Goal: Transaction & Acquisition: Obtain resource

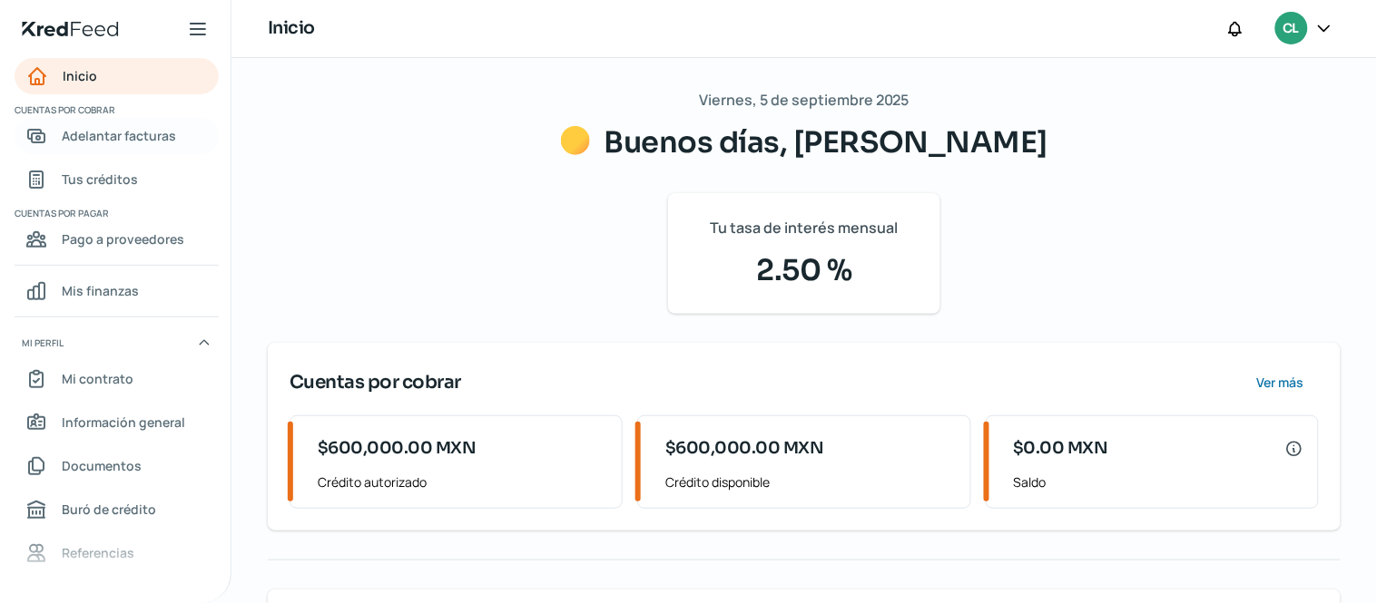
click at [114, 134] on span "Adelantar facturas" at bounding box center [119, 135] width 114 height 23
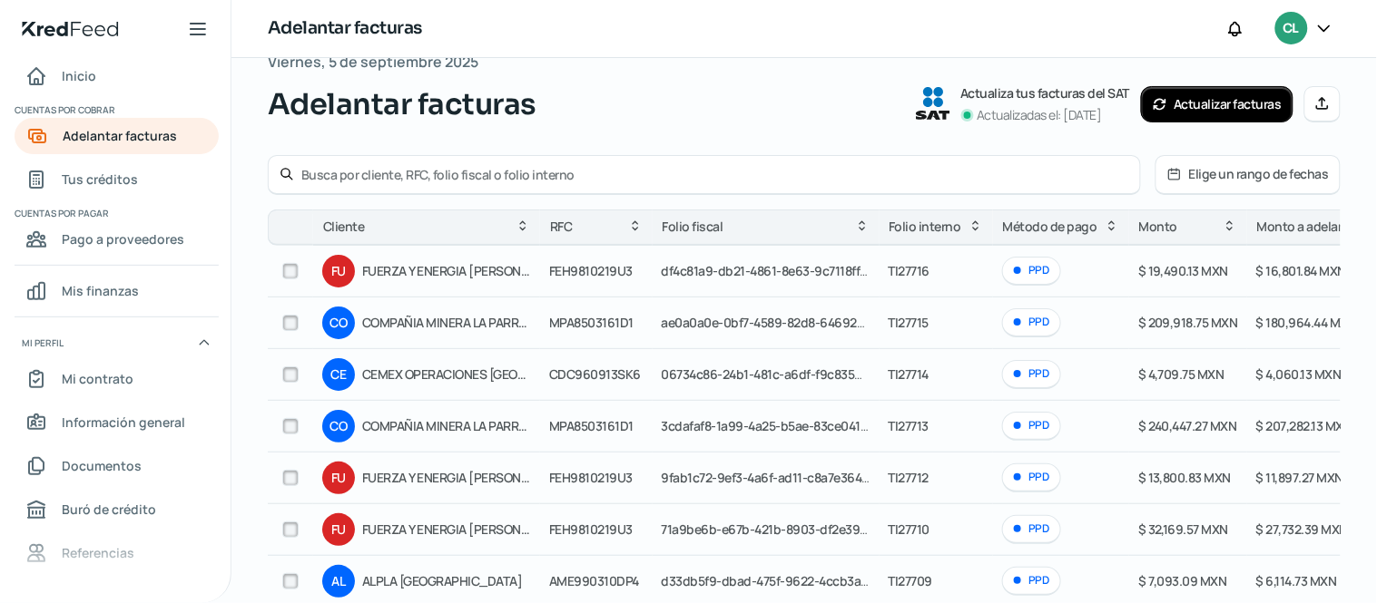
scroll to position [101, 0]
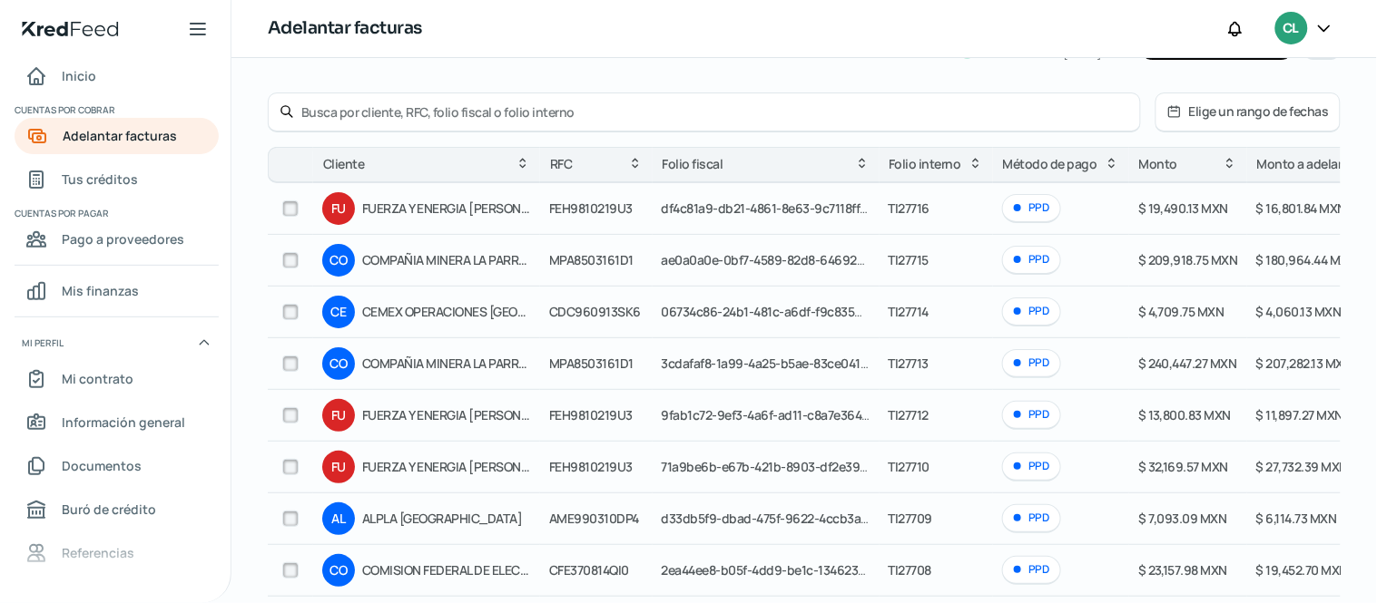
click at [291, 365] on input "checkbox" at bounding box center [290, 364] width 16 height 16
checkbox input "true"
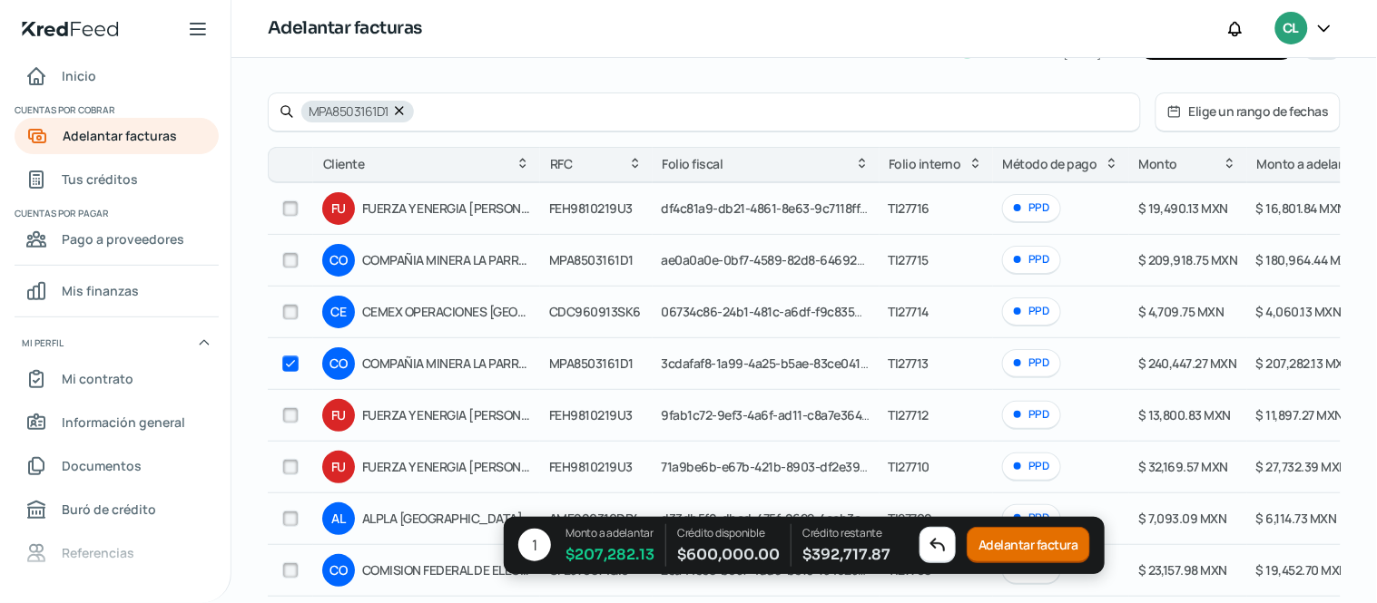
click at [1029, 545] on button "Adelantar factura" at bounding box center [1027, 546] width 123 height 36
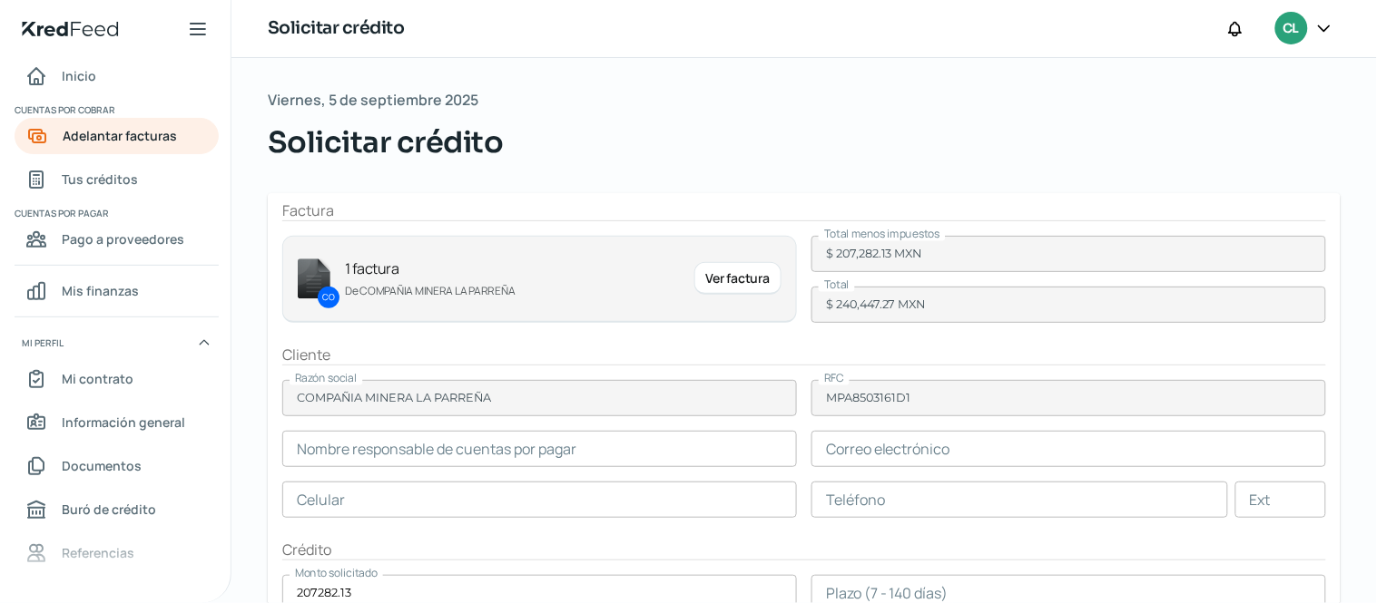
type input "[PERSON_NAME]"
type input "[EMAIL_ADDRESS][DOMAIN_NAME]"
type input "87 - [DATE] - 3300"
type input "3673"
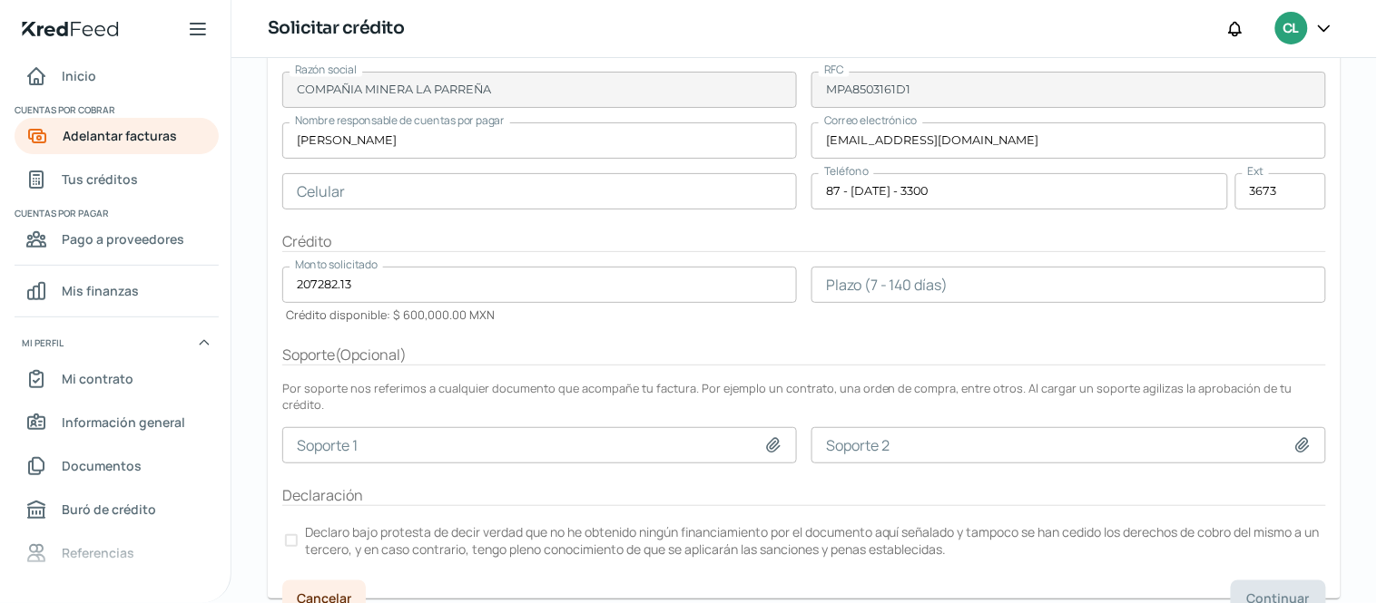
scroll to position [309, 0]
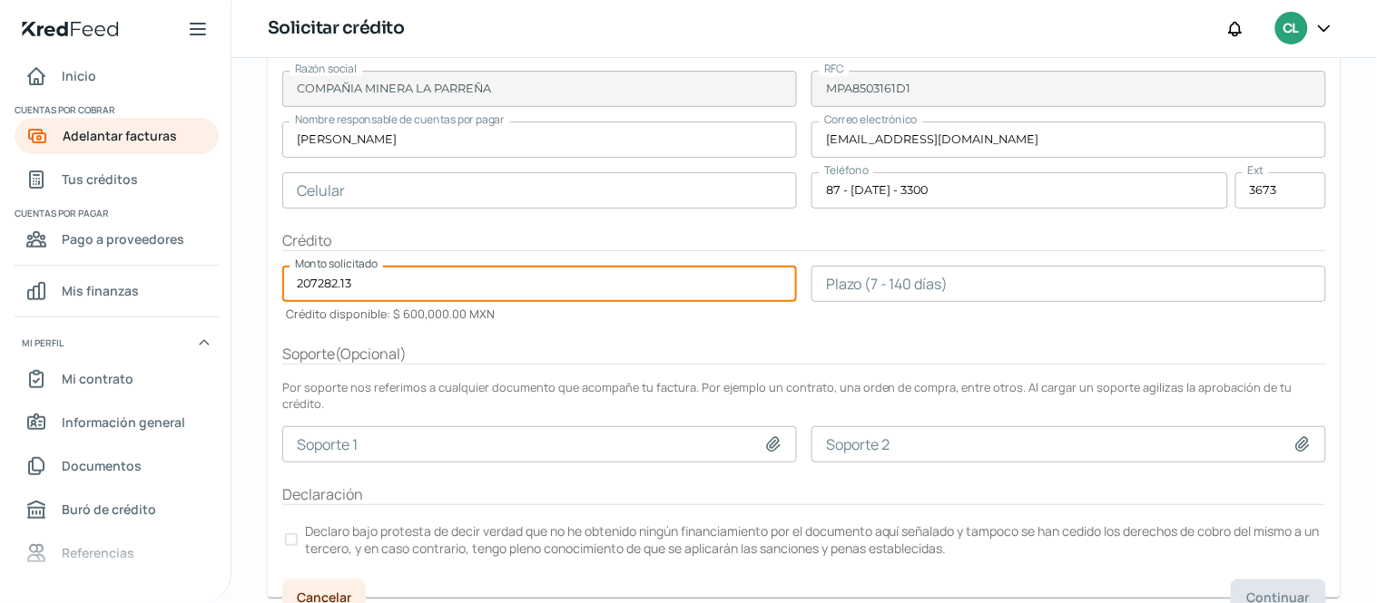
drag, startPoint x: 393, startPoint y: 283, endPoint x: 216, endPoint y: 272, distance: 177.3
click at [218, 272] on div "Inicio | KredFeed Inicio Cuentas por cobrar Adelantar facturas Tus créditos Cue…" at bounding box center [688, 301] width 1377 height 603
type input "150000"
click at [492, 328] on form "Factura CO 1 factura De COMPAÑIA MINERA LA PARREÑA Ver factura Total menos impu…" at bounding box center [804, 241] width 1073 height 714
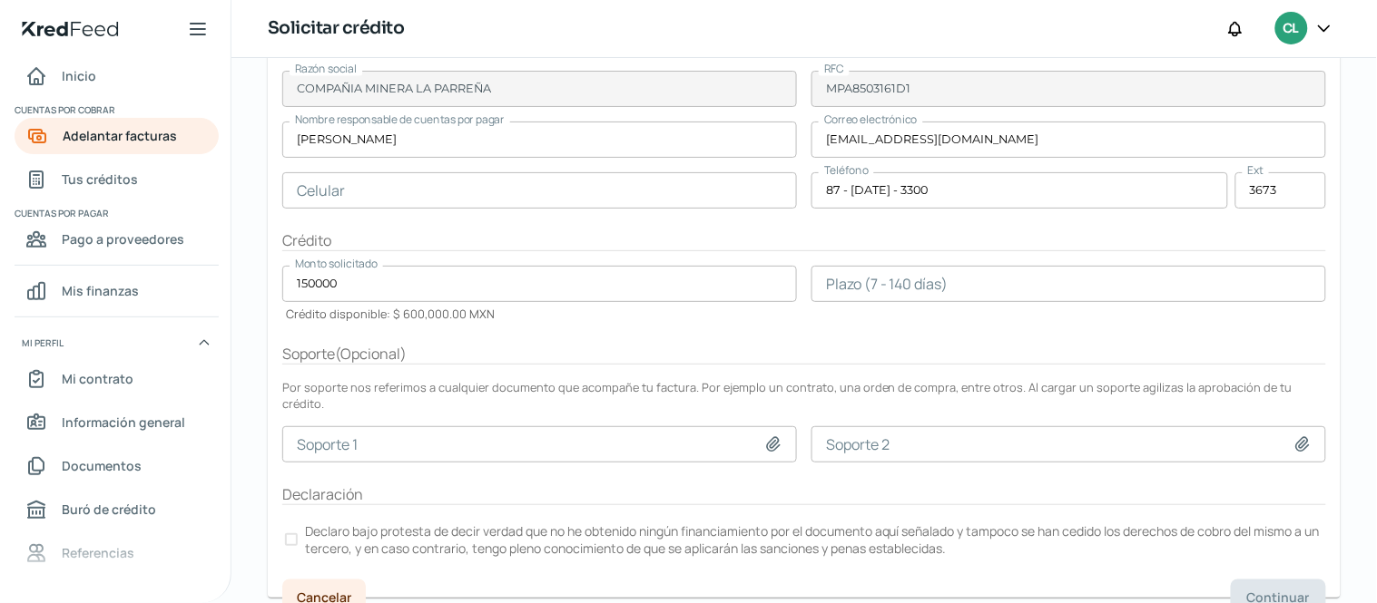
click at [770, 437] on icon at bounding box center [773, 444] width 13 height 14
type input "C:\fakepath\PO_OC2080000002381_0 44KW.pdf"
type input "PO_OC2080000002381_0 44KW.pdf"
click at [290, 534] on div at bounding box center [291, 540] width 13 height 13
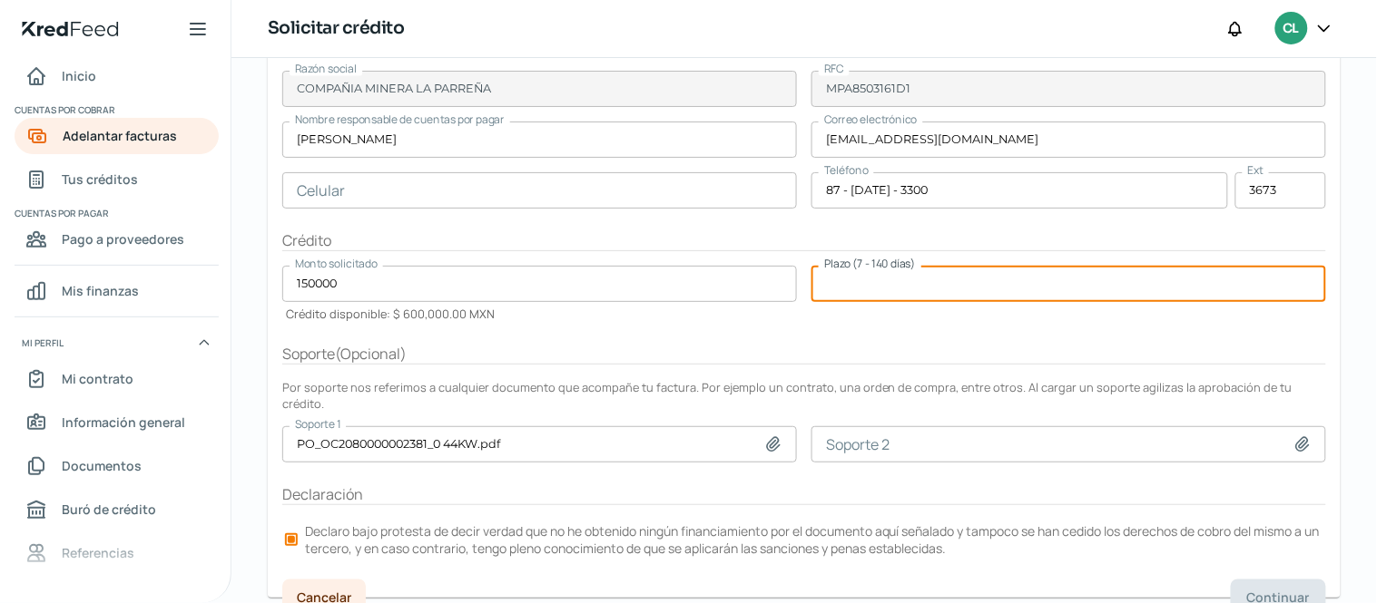
click at [819, 287] on input "number" at bounding box center [1068, 284] width 515 height 36
type input "30"
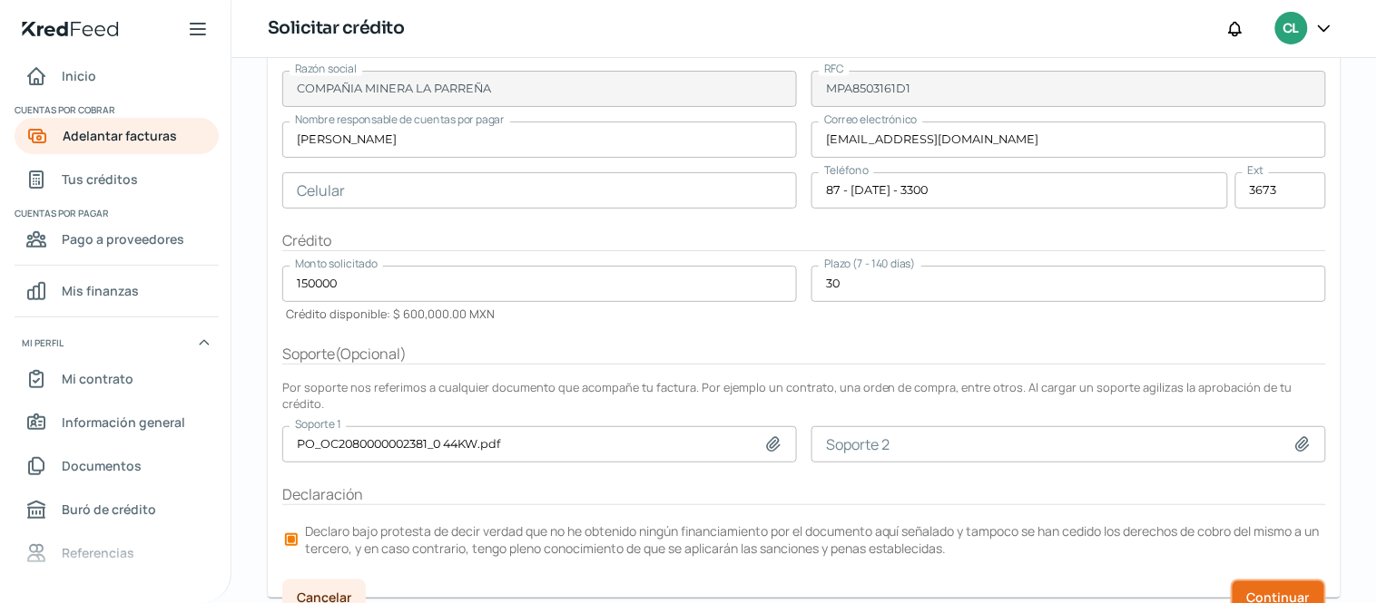
click at [1283, 592] on span "Continuar" at bounding box center [1278, 598] width 63 height 13
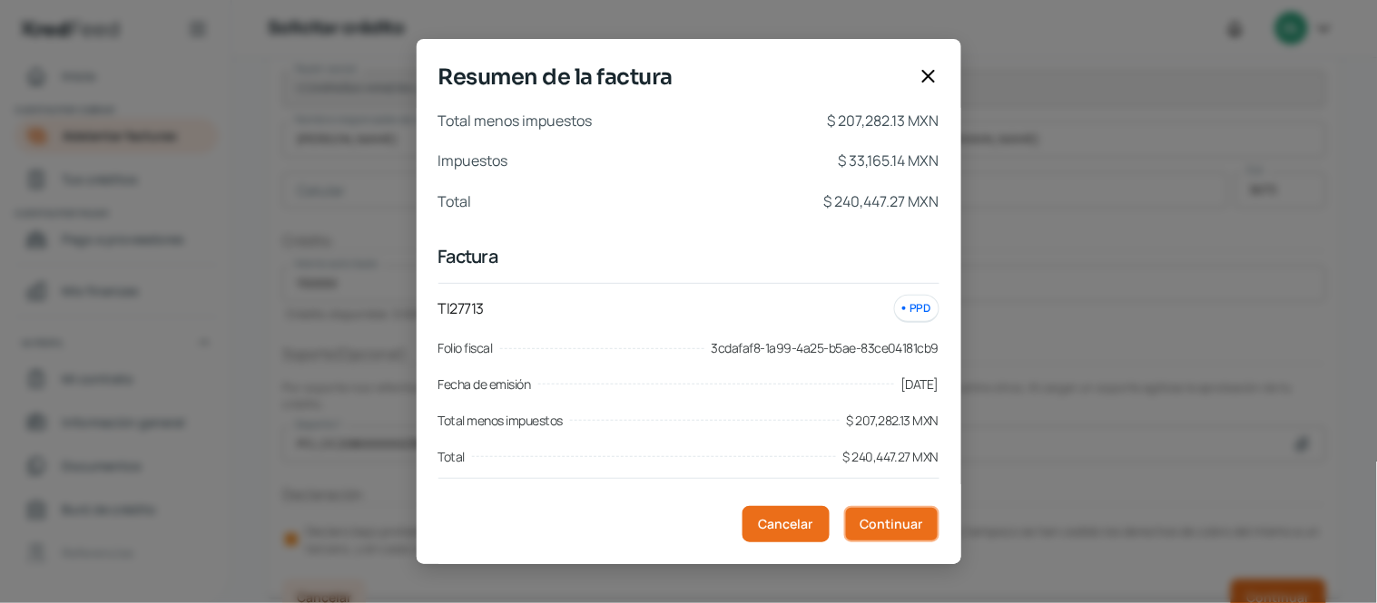
click at [894, 528] on span "Continuar" at bounding box center [891, 524] width 63 height 13
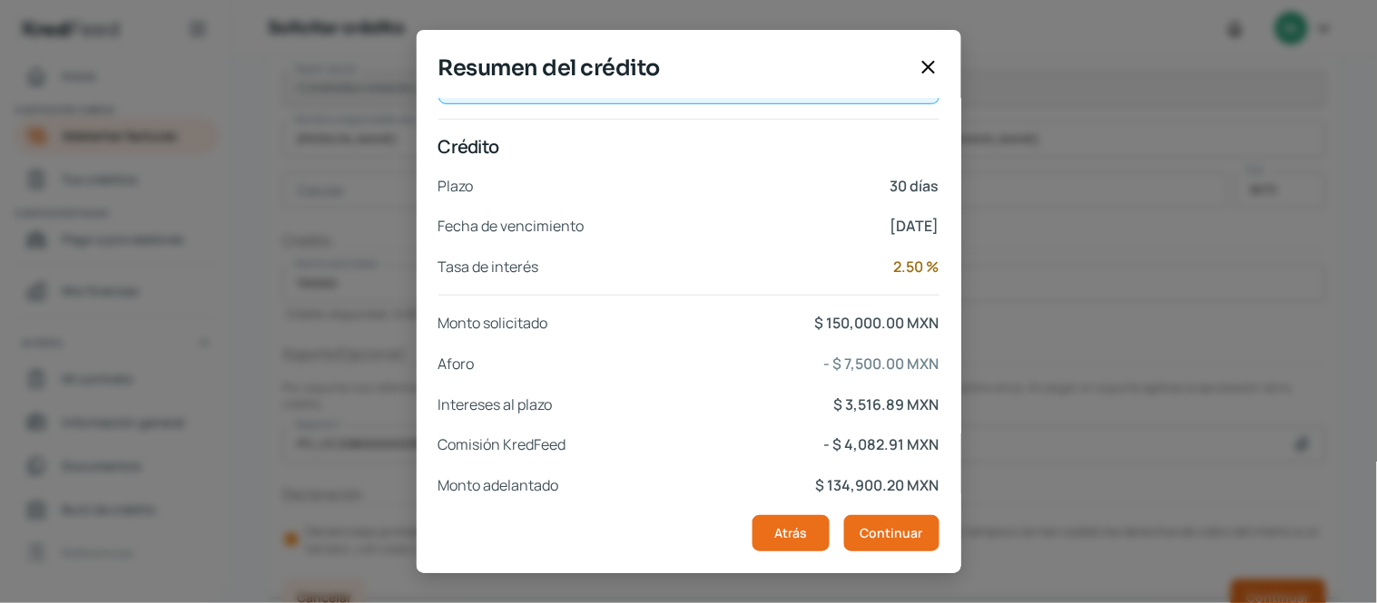
scroll to position [368, 0]
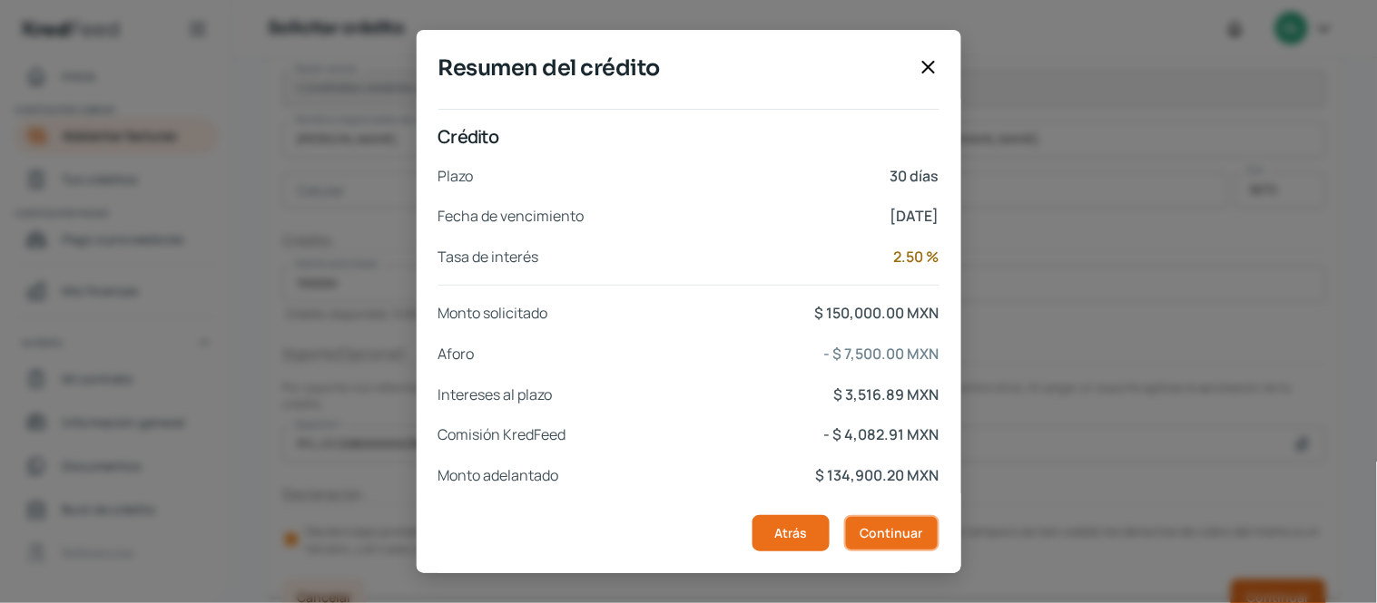
click at [915, 534] on span "Continuar" at bounding box center [891, 533] width 63 height 13
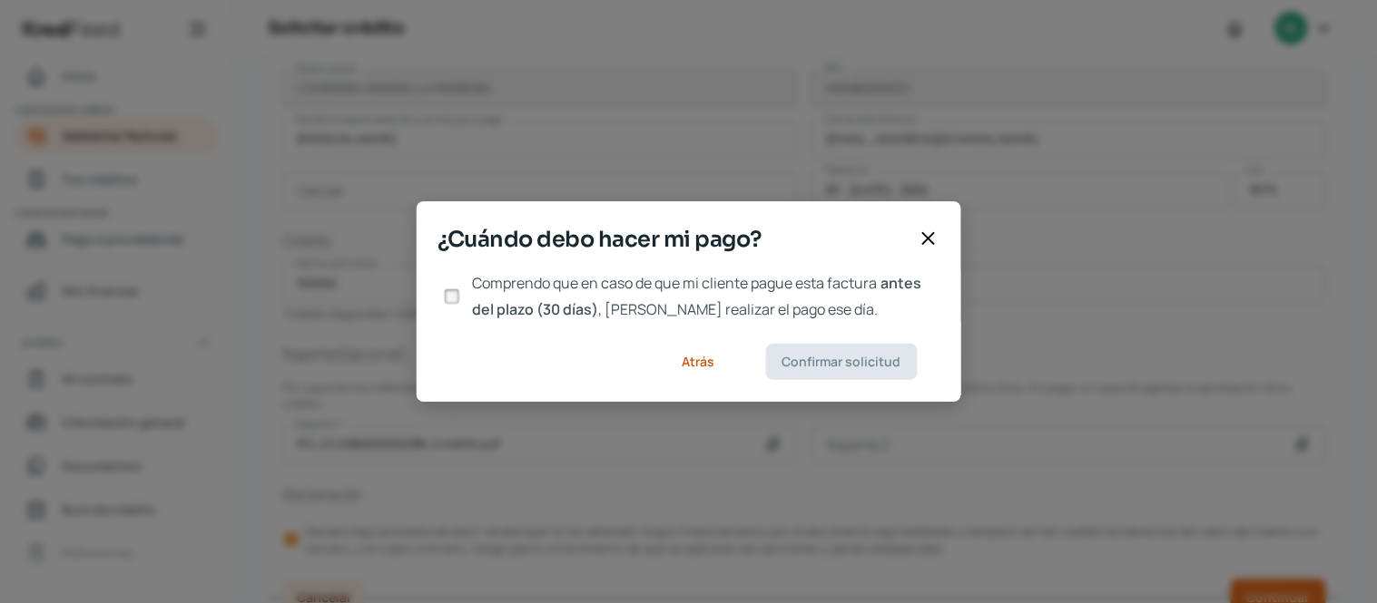
click at [454, 295] on input "Comprendo que en caso de que mi cliente pague esta factura antes del plazo (30 …" at bounding box center [452, 297] width 16 height 16
checkbox input "true"
click at [854, 359] on span "Confirmar solicitud" at bounding box center [841, 362] width 119 height 13
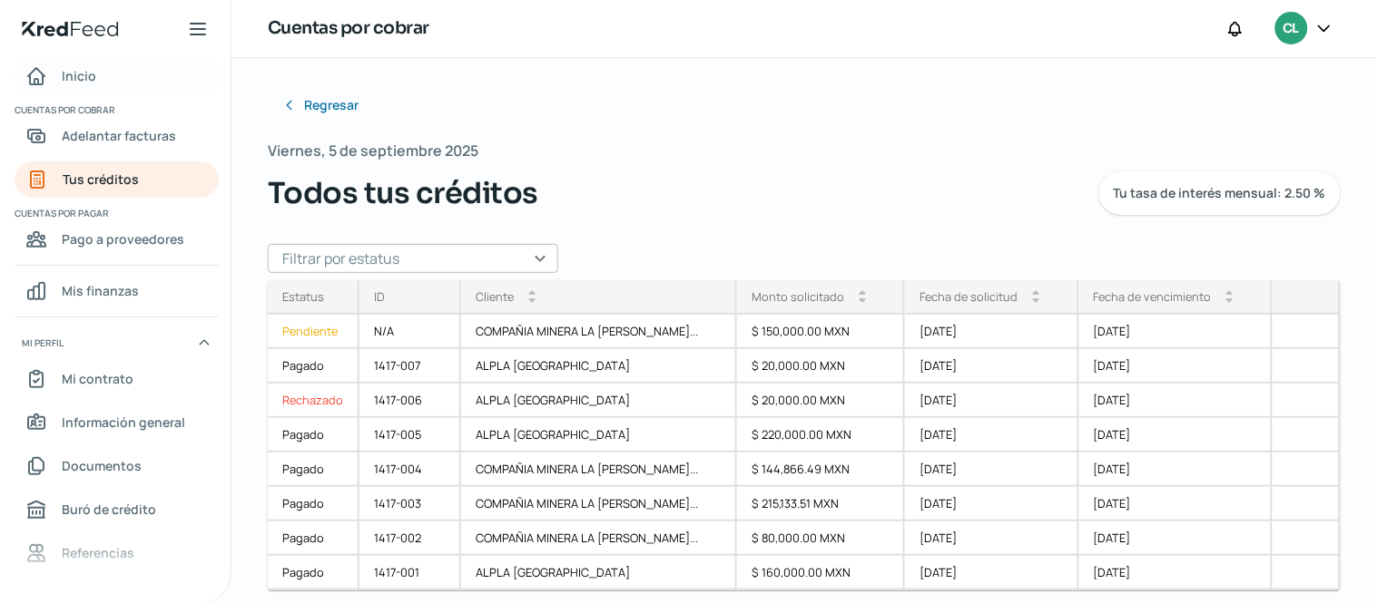
click at [93, 76] on span "Inicio" at bounding box center [79, 75] width 34 height 23
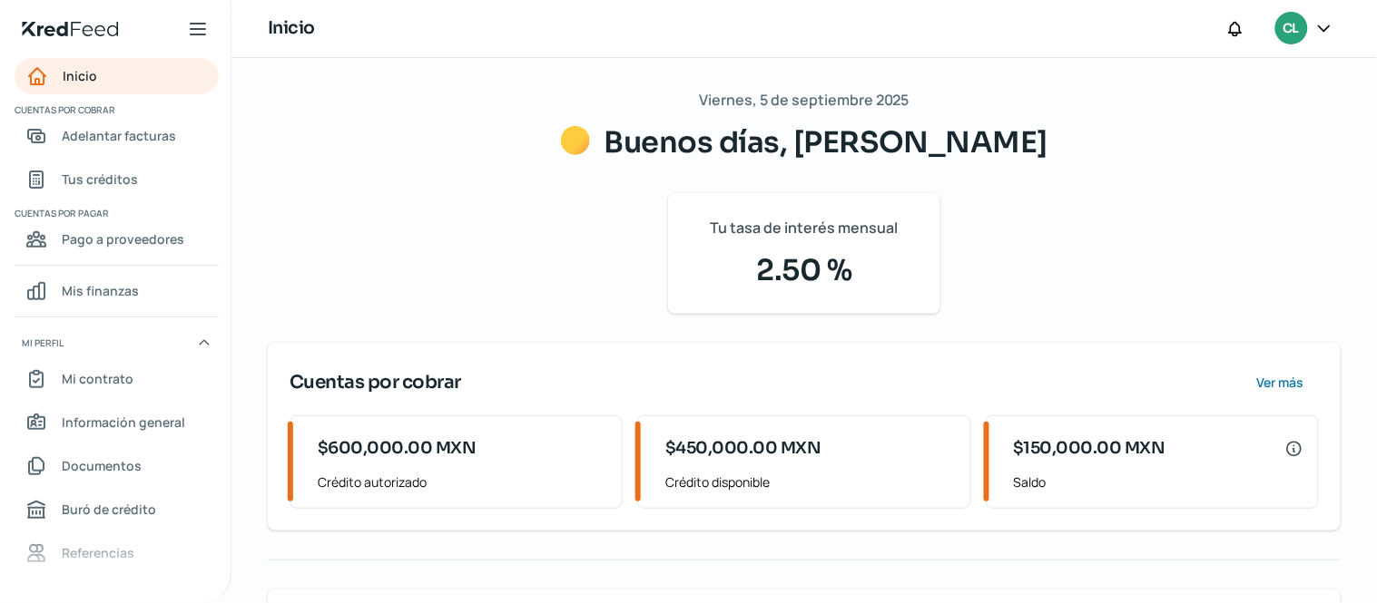
click at [1328, 25] on icon at bounding box center [1324, 28] width 18 height 18
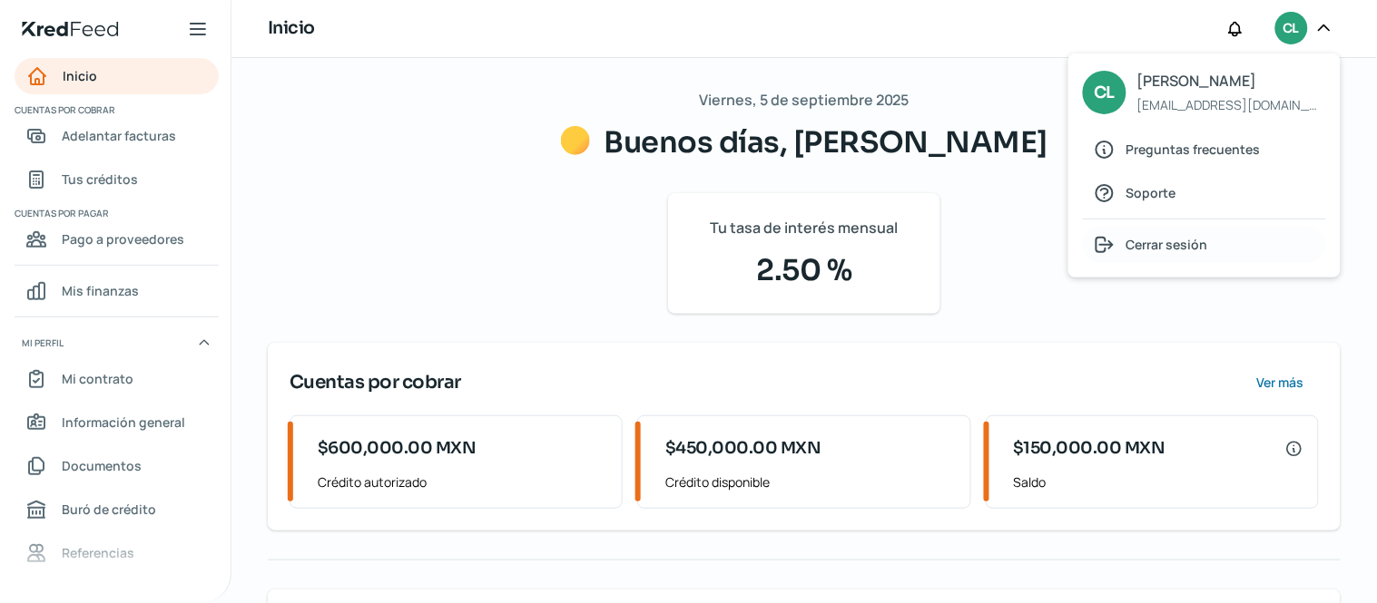
click at [1163, 231] on div "Cerrar sesión" at bounding box center [1204, 245] width 243 height 36
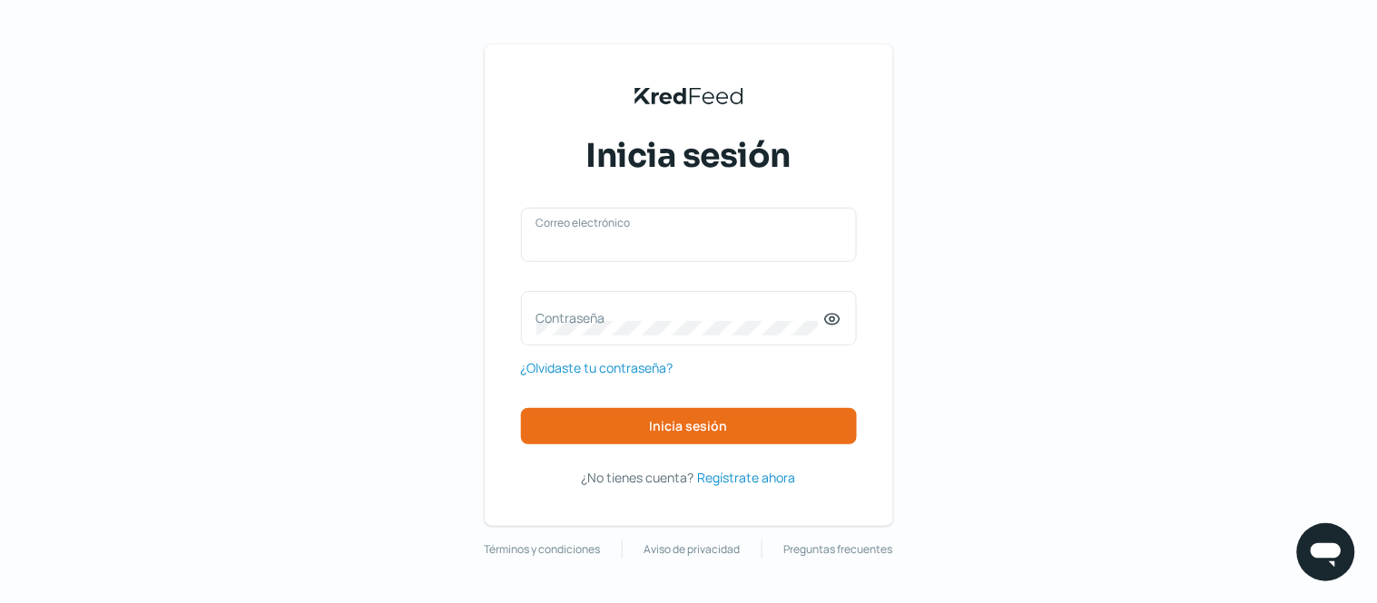
type input "[EMAIL_ADDRESS][DOMAIN_NAME]"
